Goal: Task Accomplishment & Management: Manage account settings

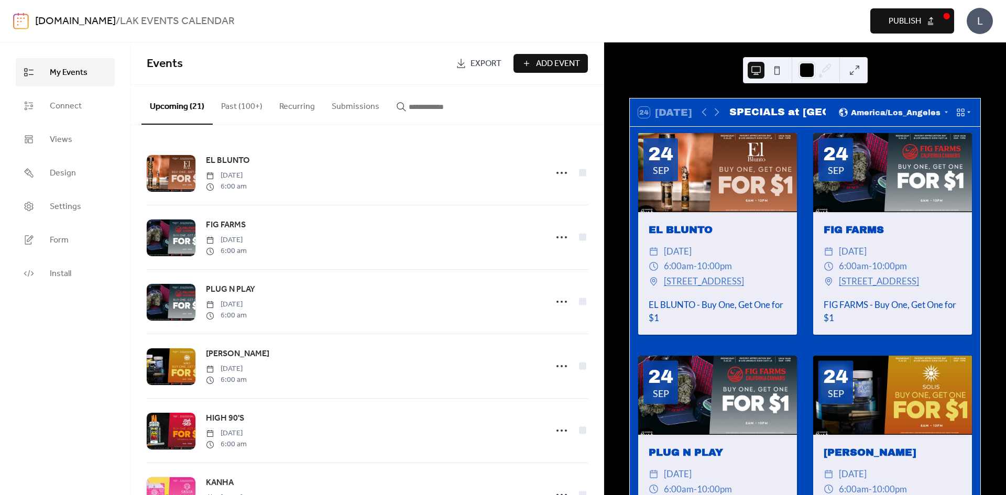
click at [960, 113] on icon at bounding box center [961, 112] width 10 height 10
click at [955, 129] on span "Month" at bounding box center [943, 129] width 26 height 12
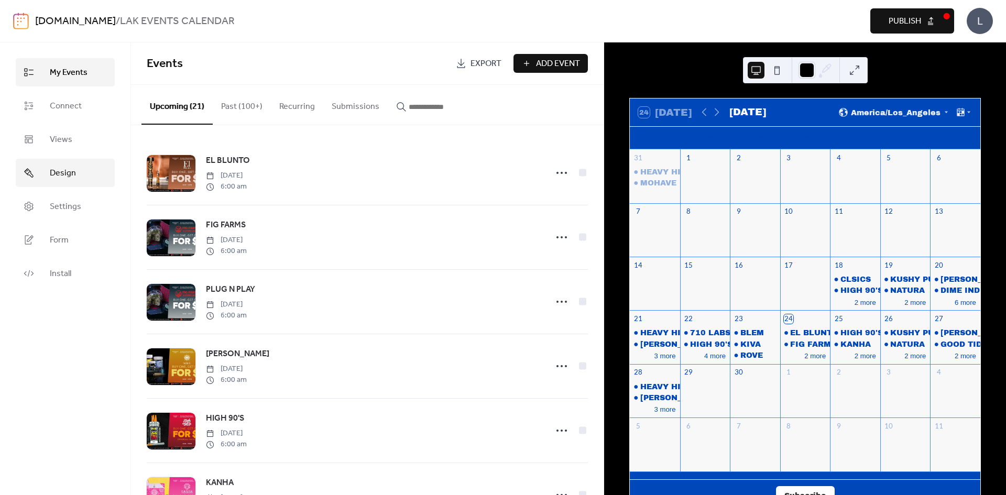
click at [73, 170] on span "Design" at bounding box center [63, 173] width 26 height 13
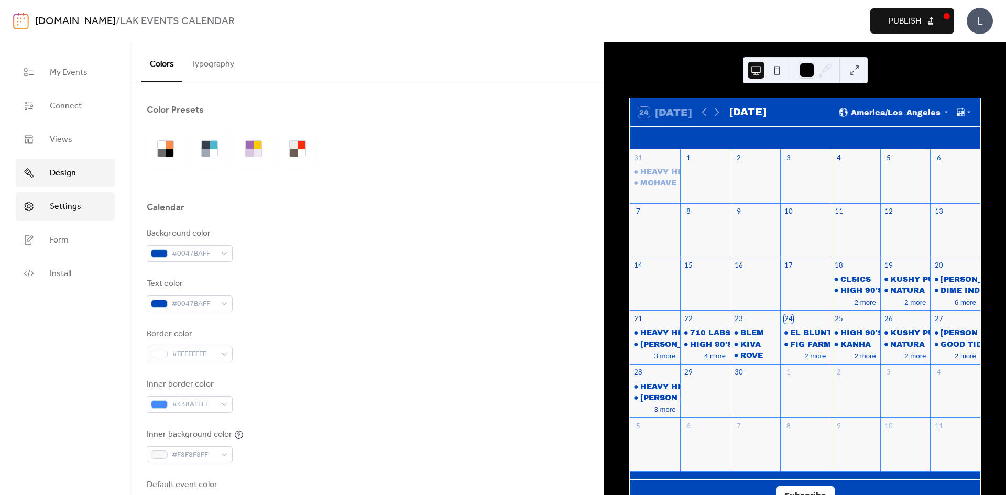
click at [77, 205] on span "Settings" at bounding box center [65, 207] width 31 height 13
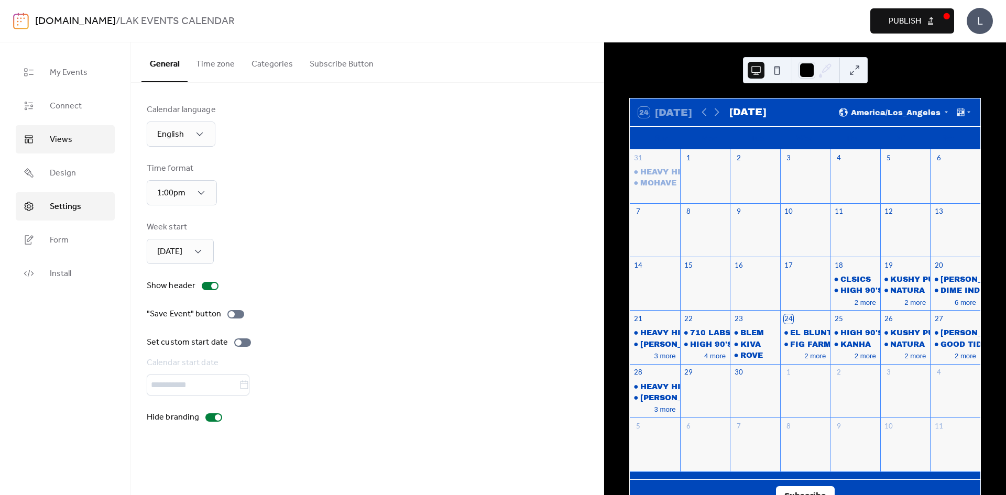
click at [64, 136] on span "Views" at bounding box center [61, 140] width 23 height 13
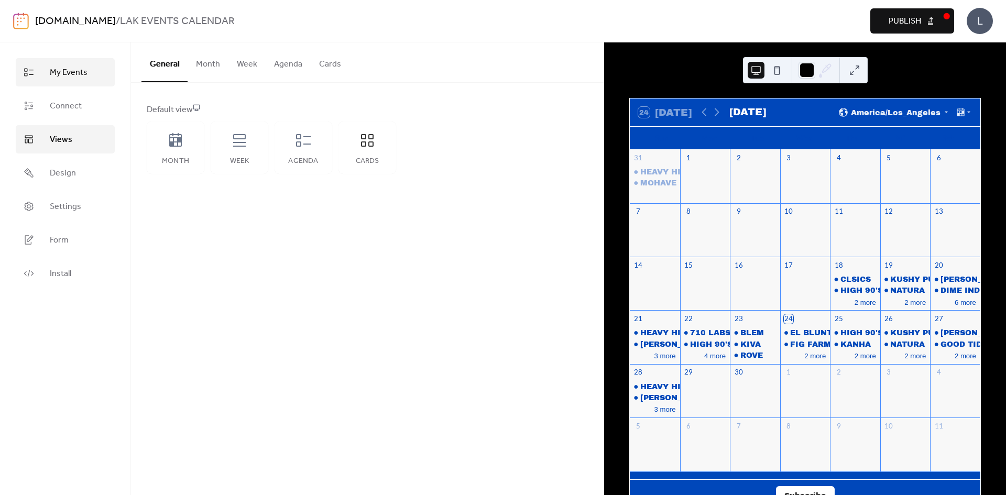
click at [76, 71] on span "My Events" at bounding box center [69, 73] width 38 height 13
